Goal: Find specific page/section: Find specific page/section

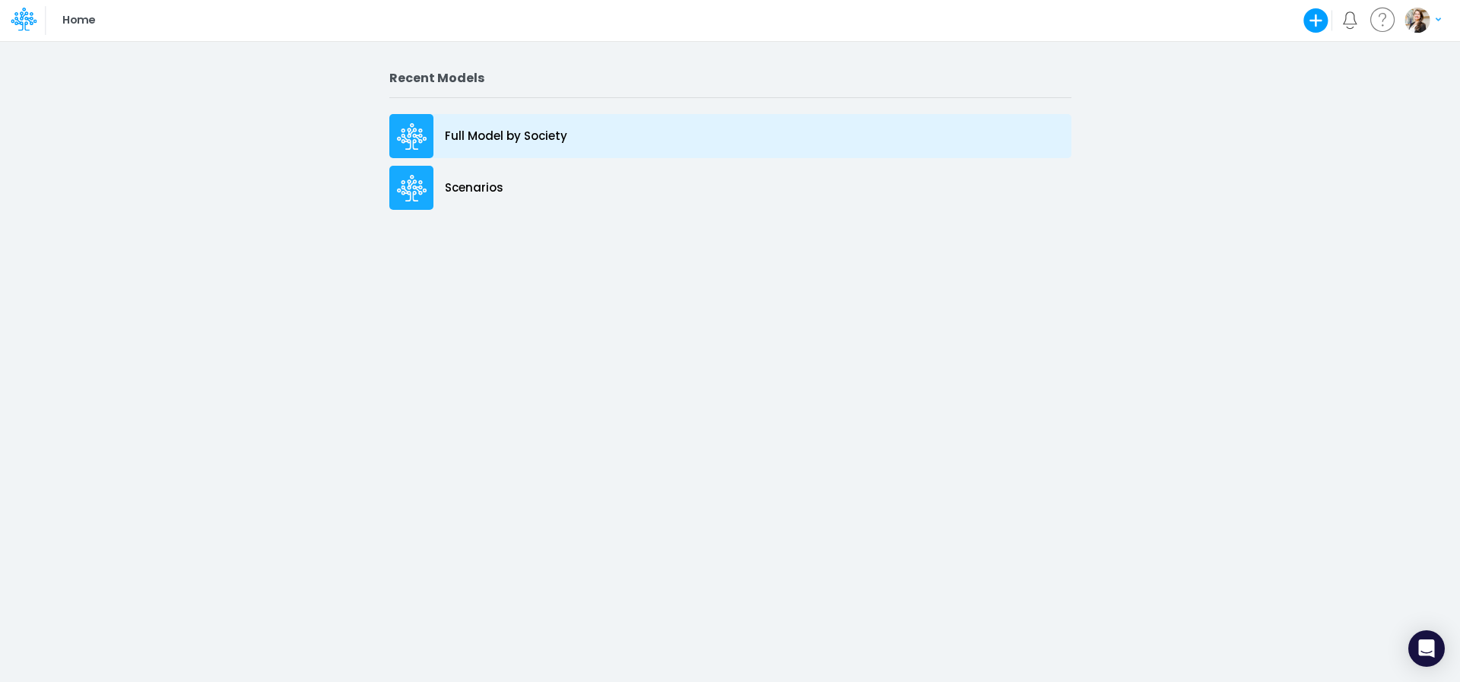
click at [494, 147] on div "Full Model by Society" at bounding box center [730, 136] width 682 height 44
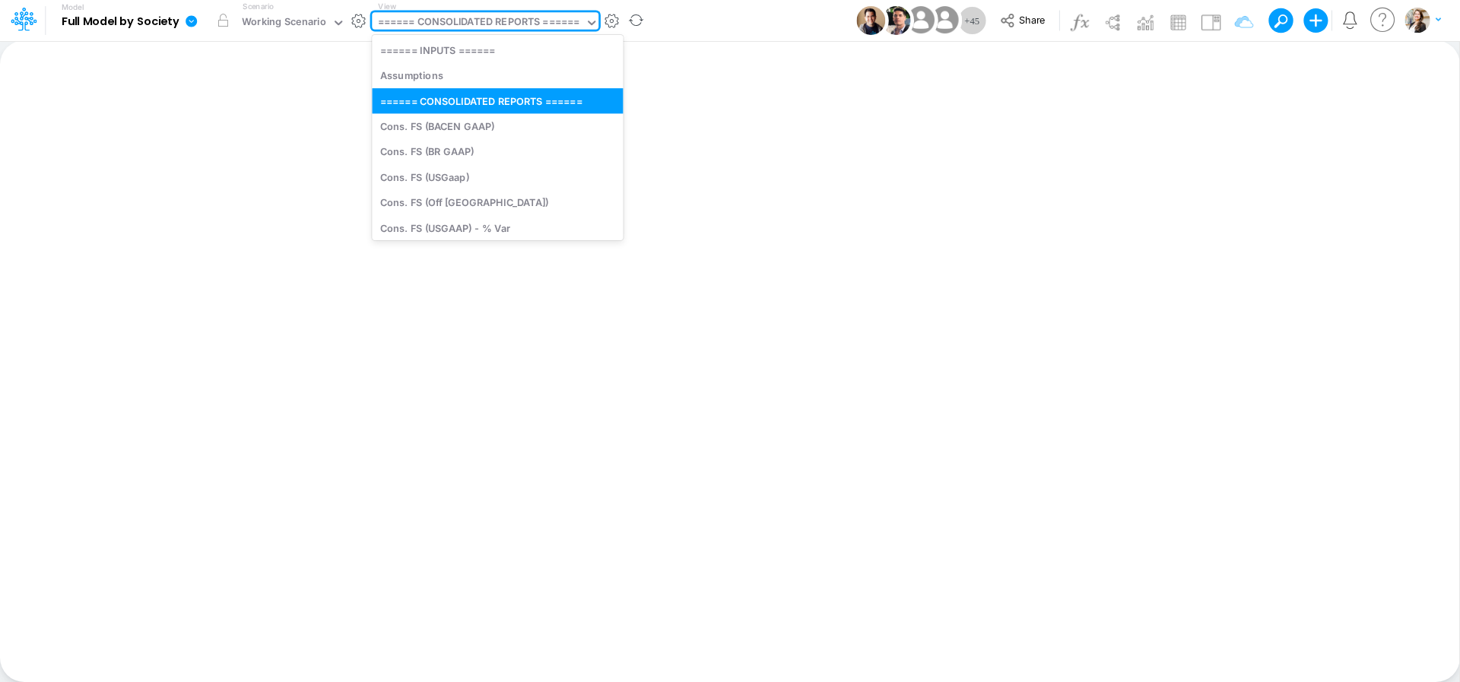
click at [465, 26] on div "====== CONSOLIDATED REPORTS ======" at bounding box center [479, 22] width 202 height 17
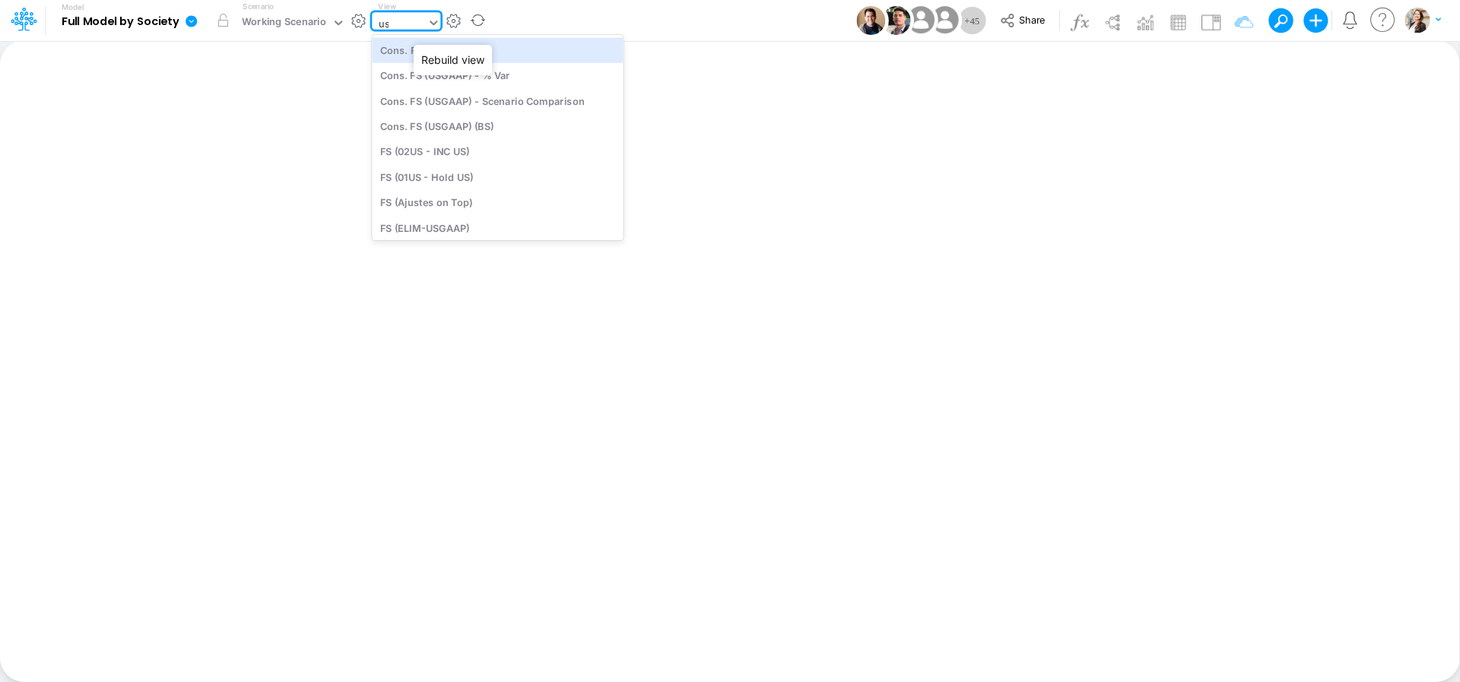
type input "usg"
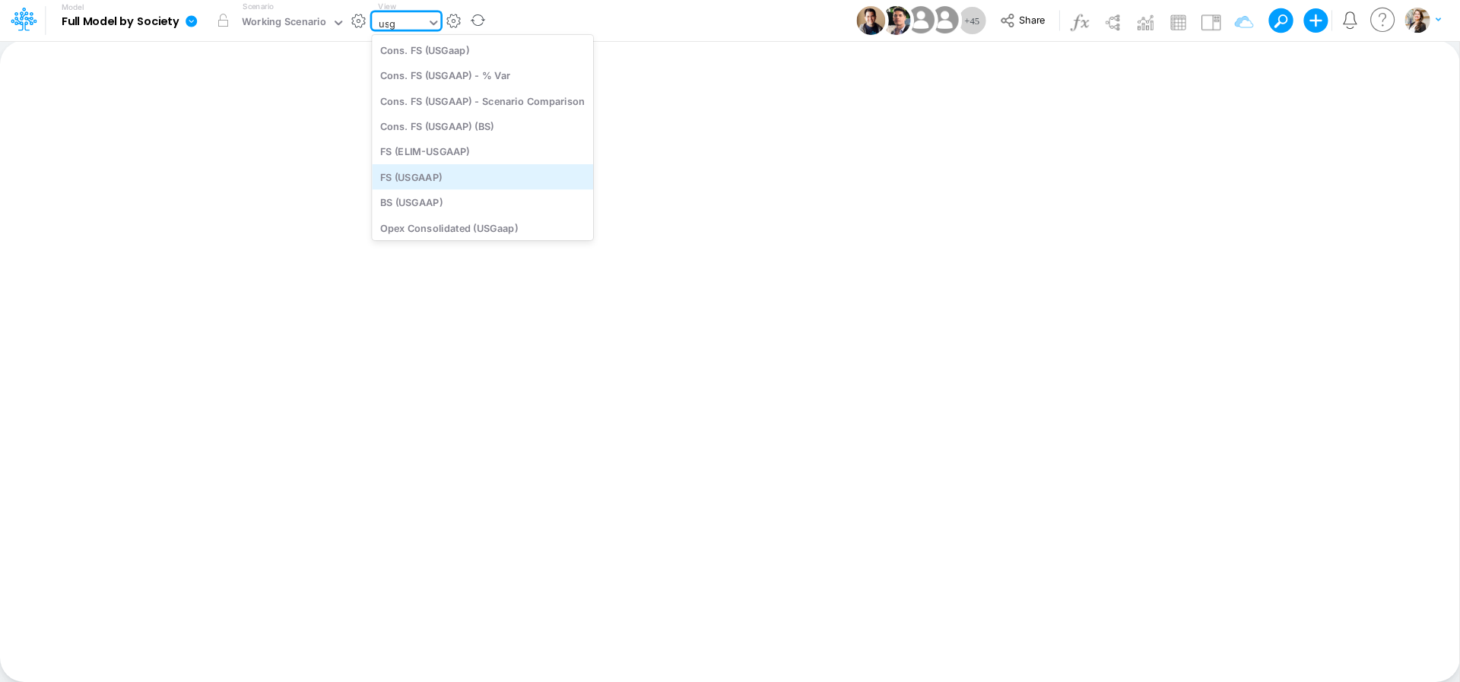
click at [447, 179] on div "FS (USGAAP)" at bounding box center [482, 176] width 221 height 25
type input "Financial Statements - Consolidated"
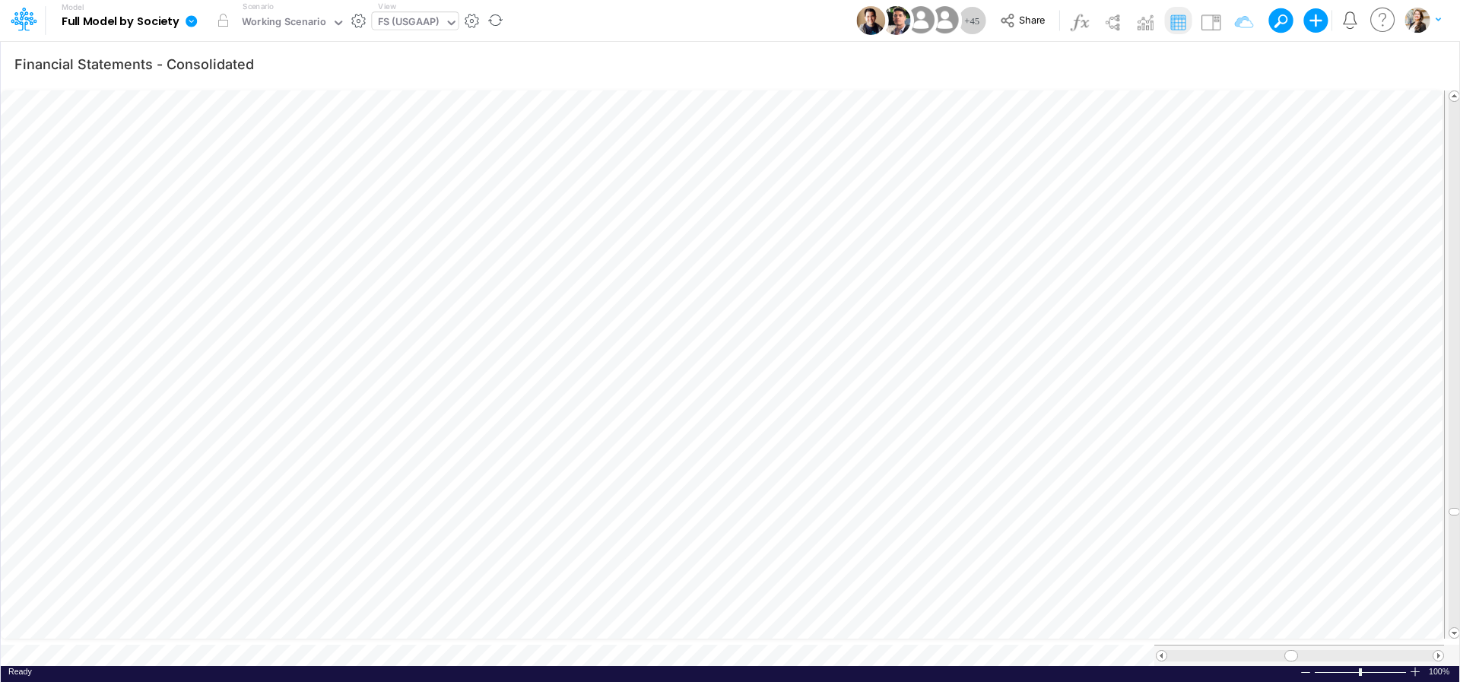
scroll to position [6, 46]
click at [849, 572] on icon "button" at bounding box center [851, 577] width 23 height 16
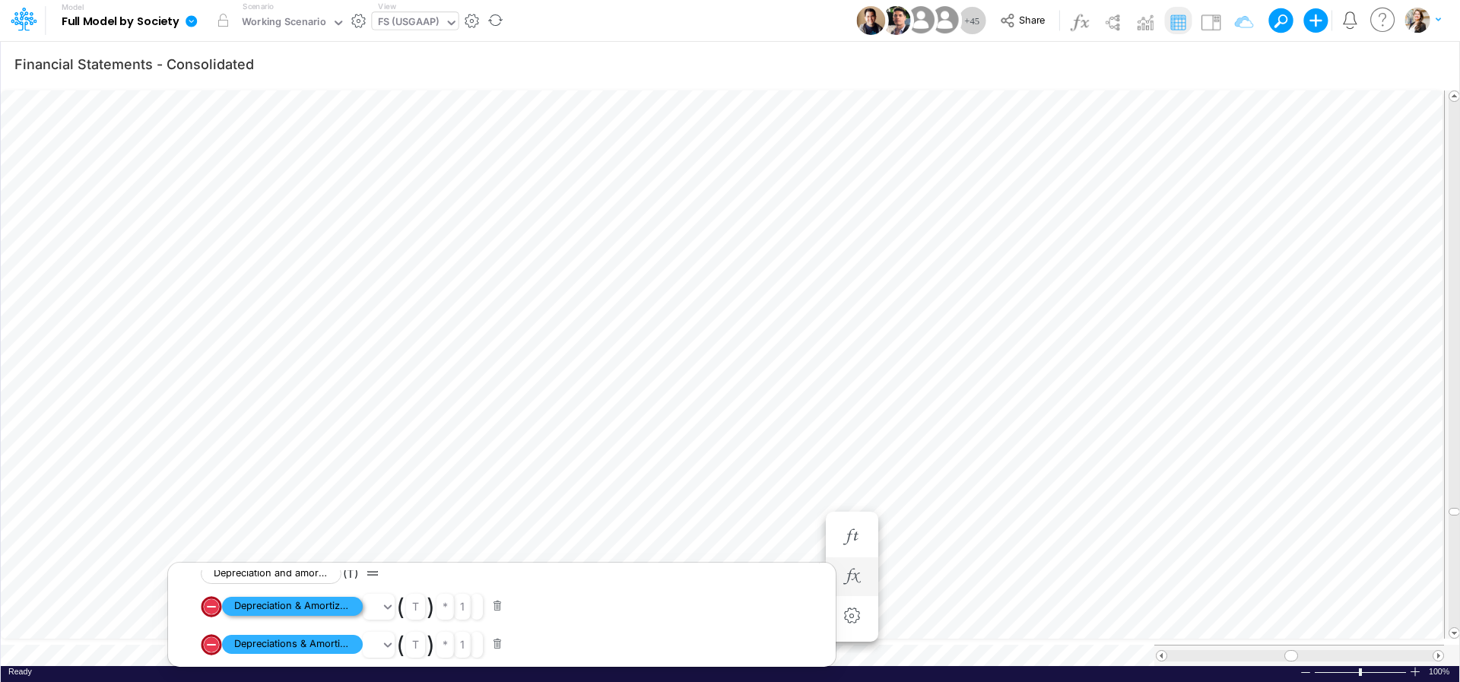
scroll to position [27, 0]
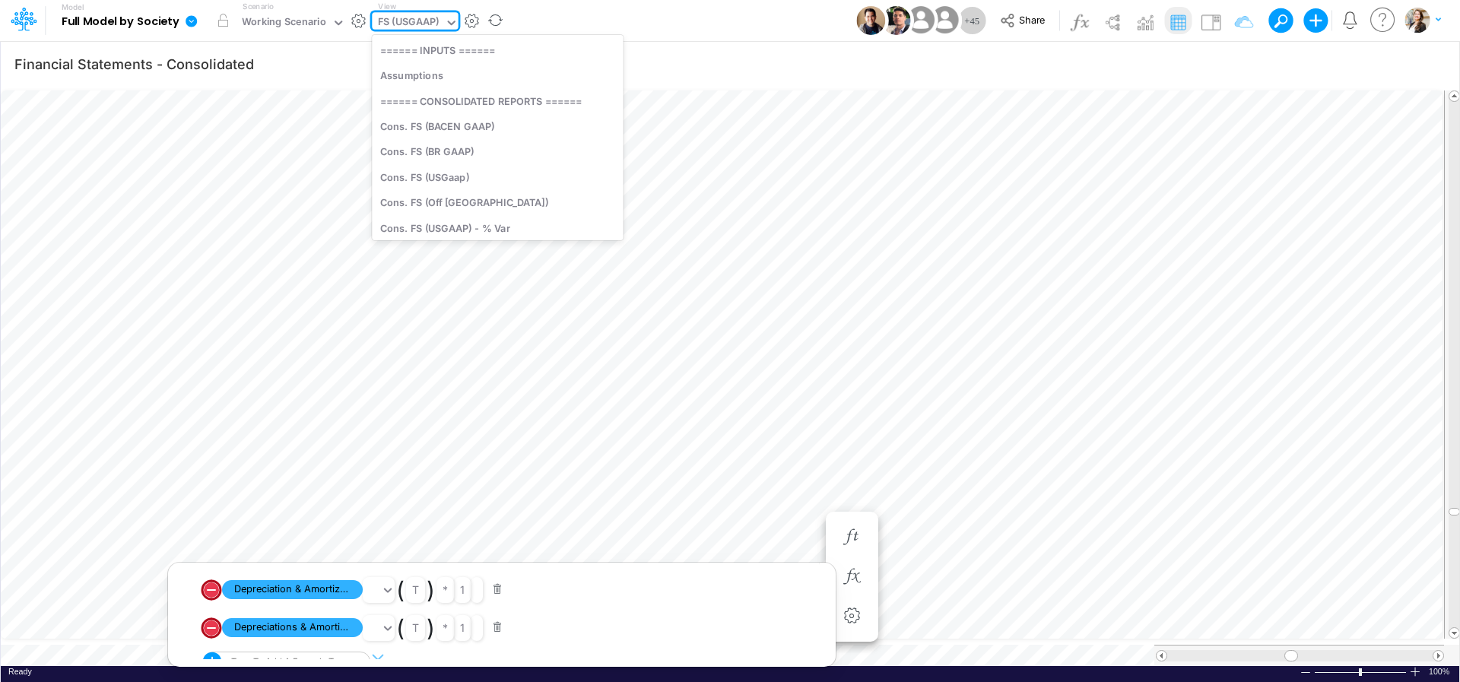
click at [406, 30] on div "FS (USGAAP)" at bounding box center [409, 22] width 62 height 17
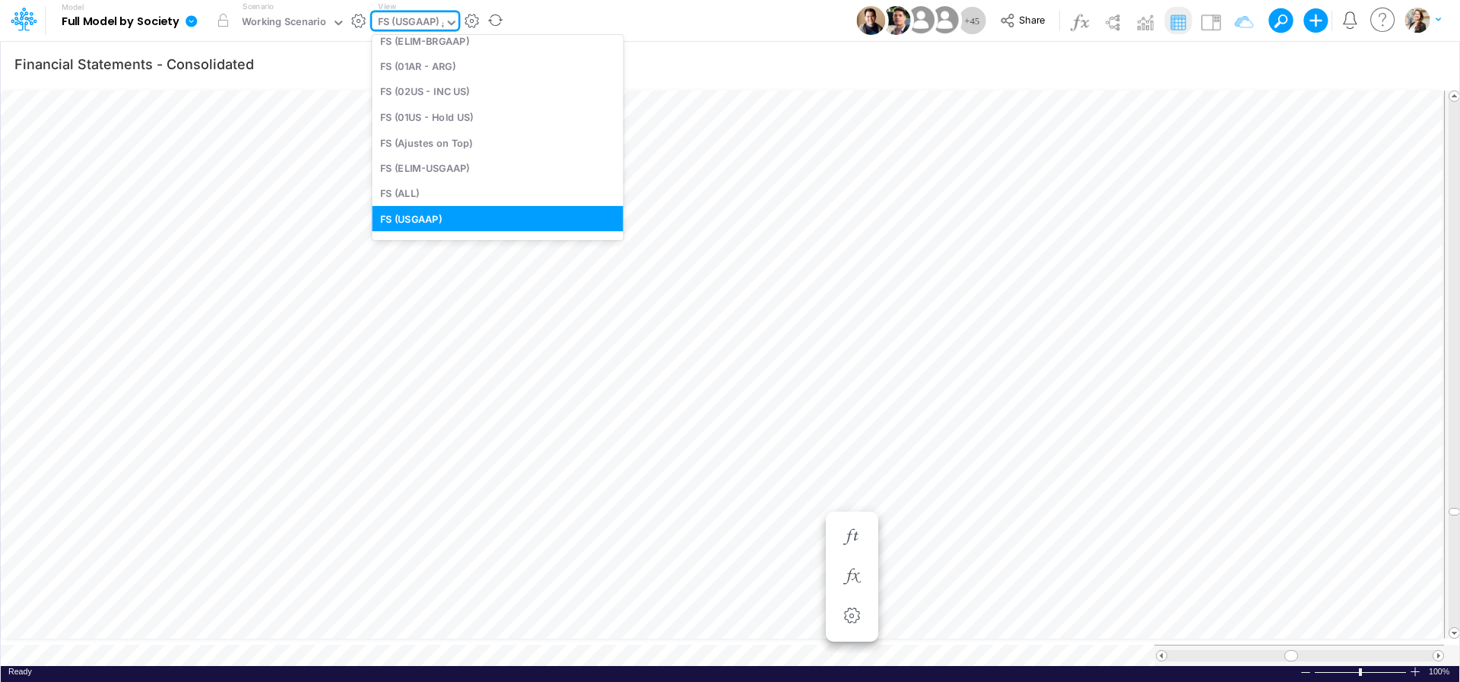
scroll to position [0, 0]
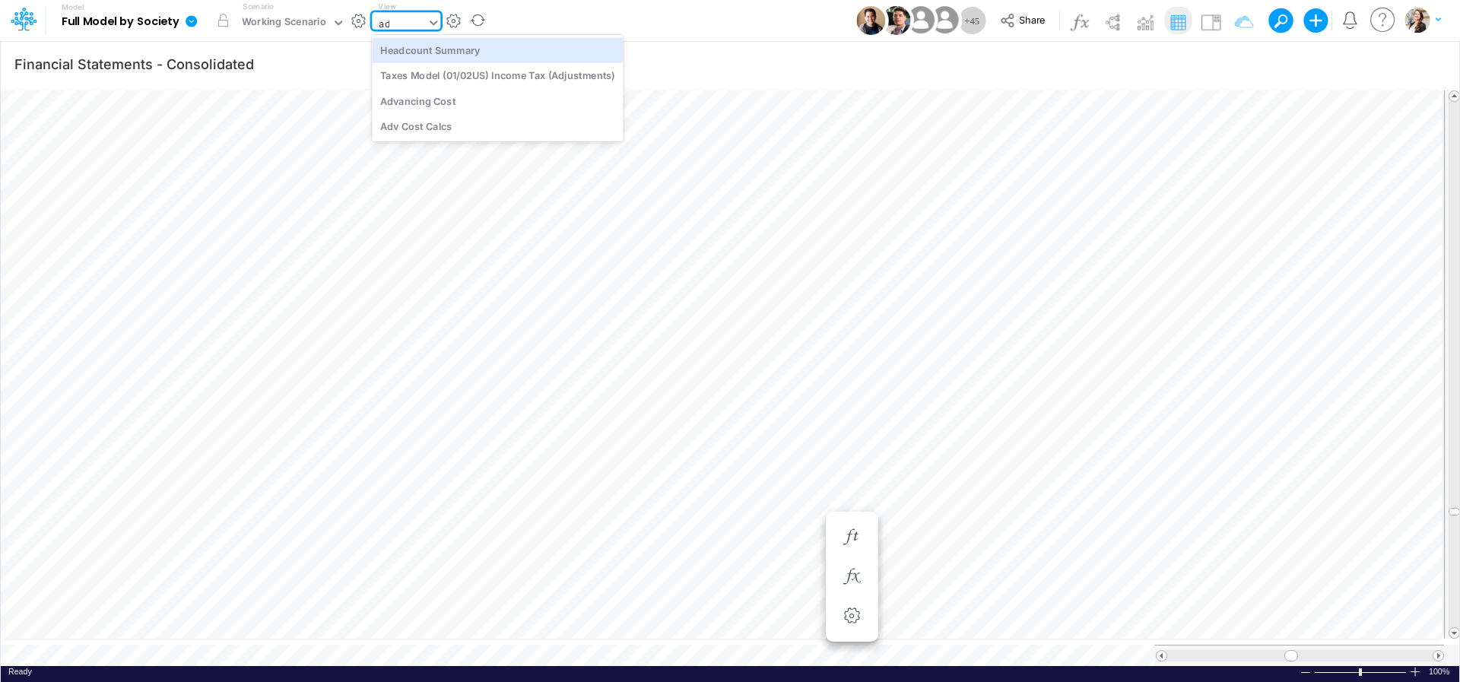
type input "adv"
click at [422, 58] on div "Advancing Cost" at bounding box center [474, 49] width 205 height 25
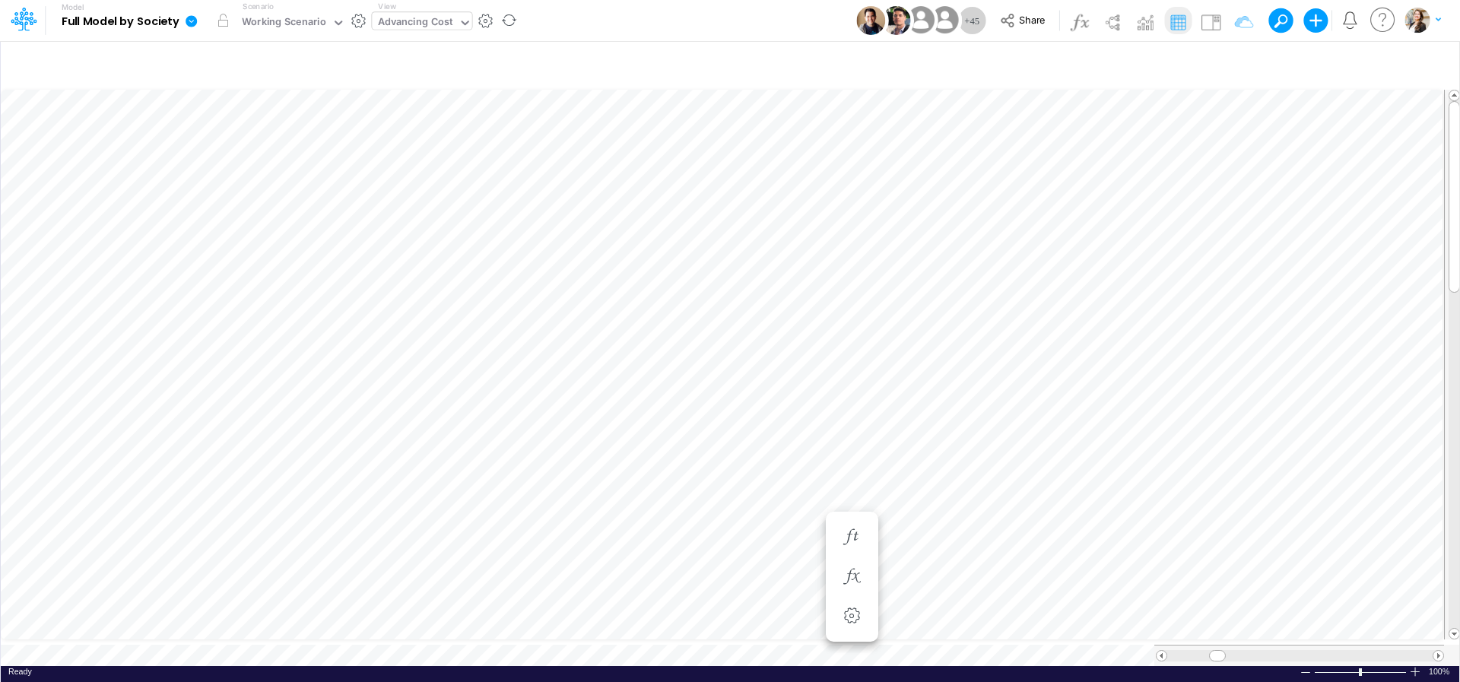
scroll to position [6, 46]
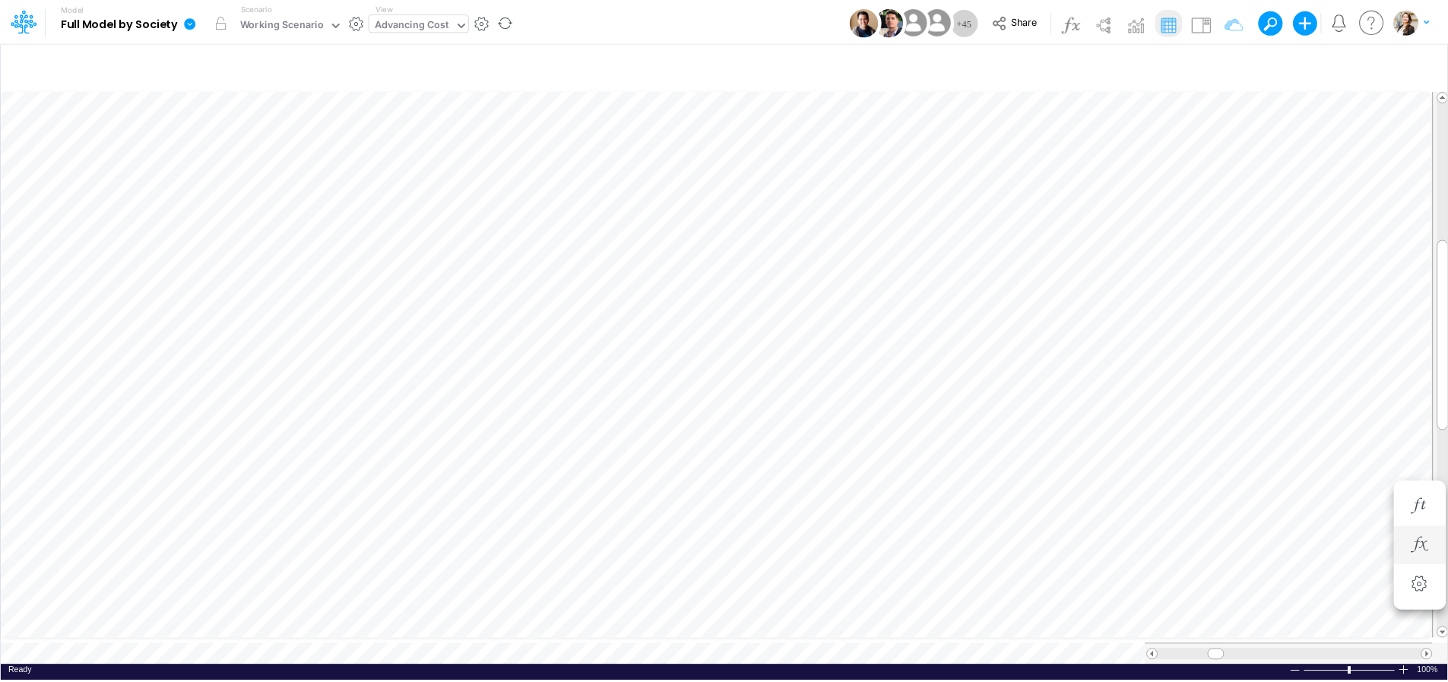
scroll to position [6, 52]
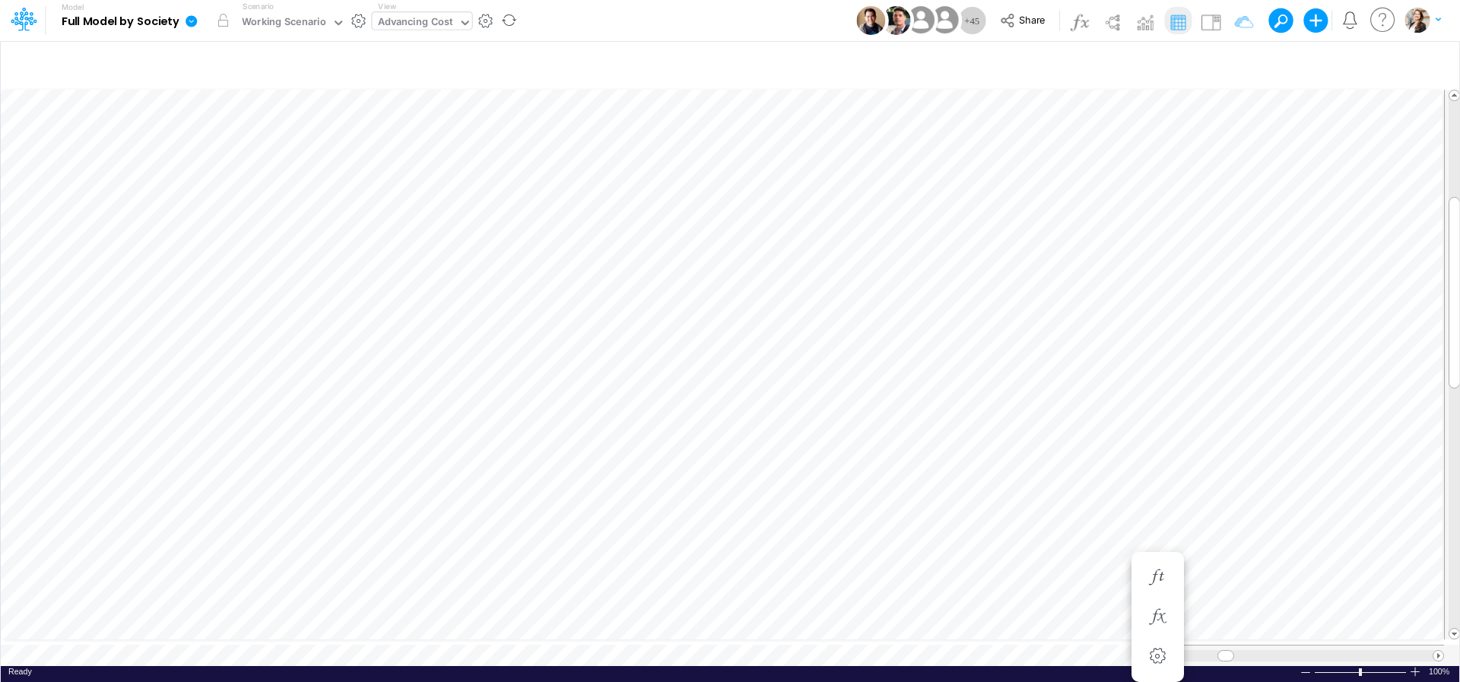
scroll to position [6, 46]
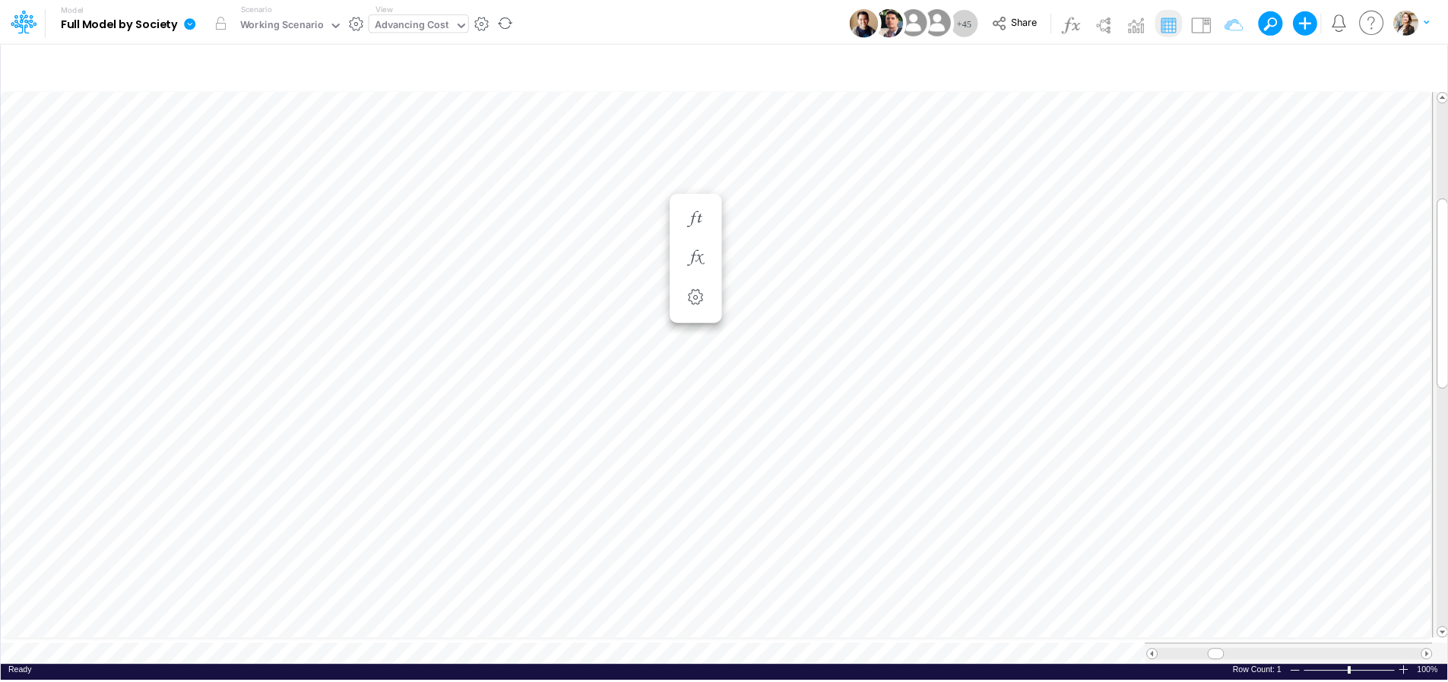
scroll to position [6, 75]
